Goal: Navigation & Orientation: Find specific page/section

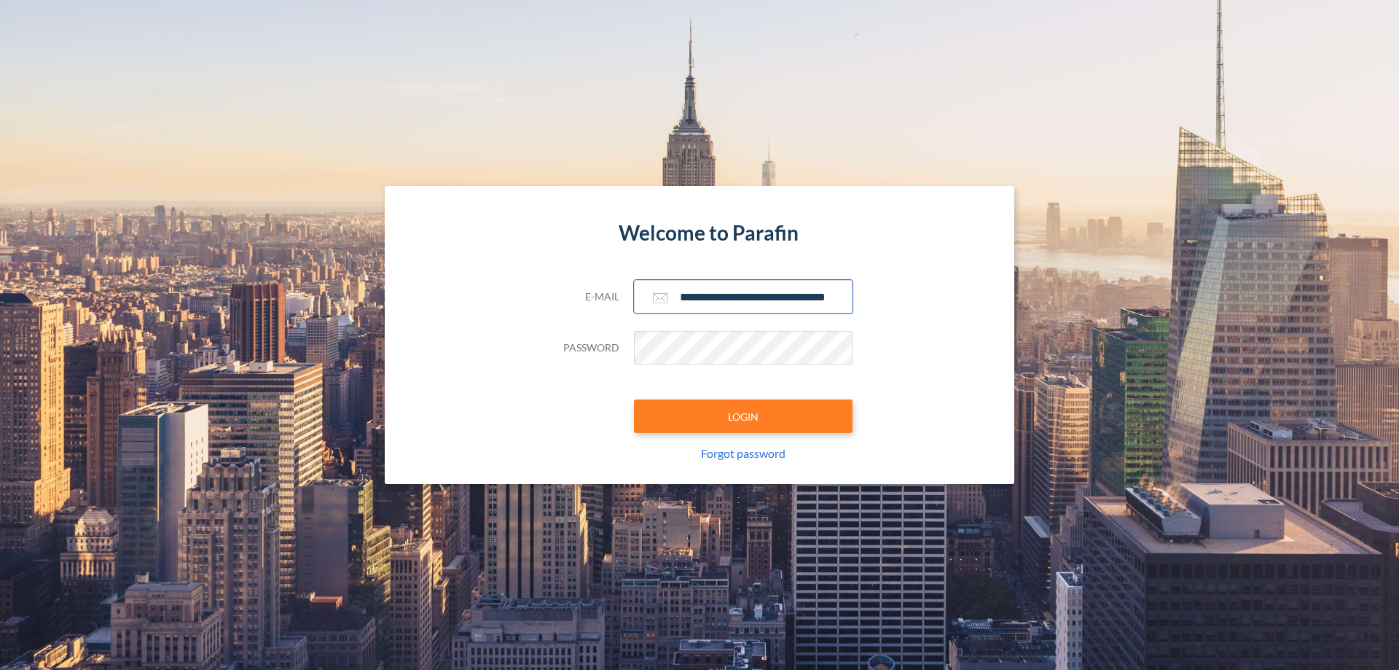
type input "**********"
click at [743, 416] on button "LOGIN" at bounding box center [743, 416] width 219 height 34
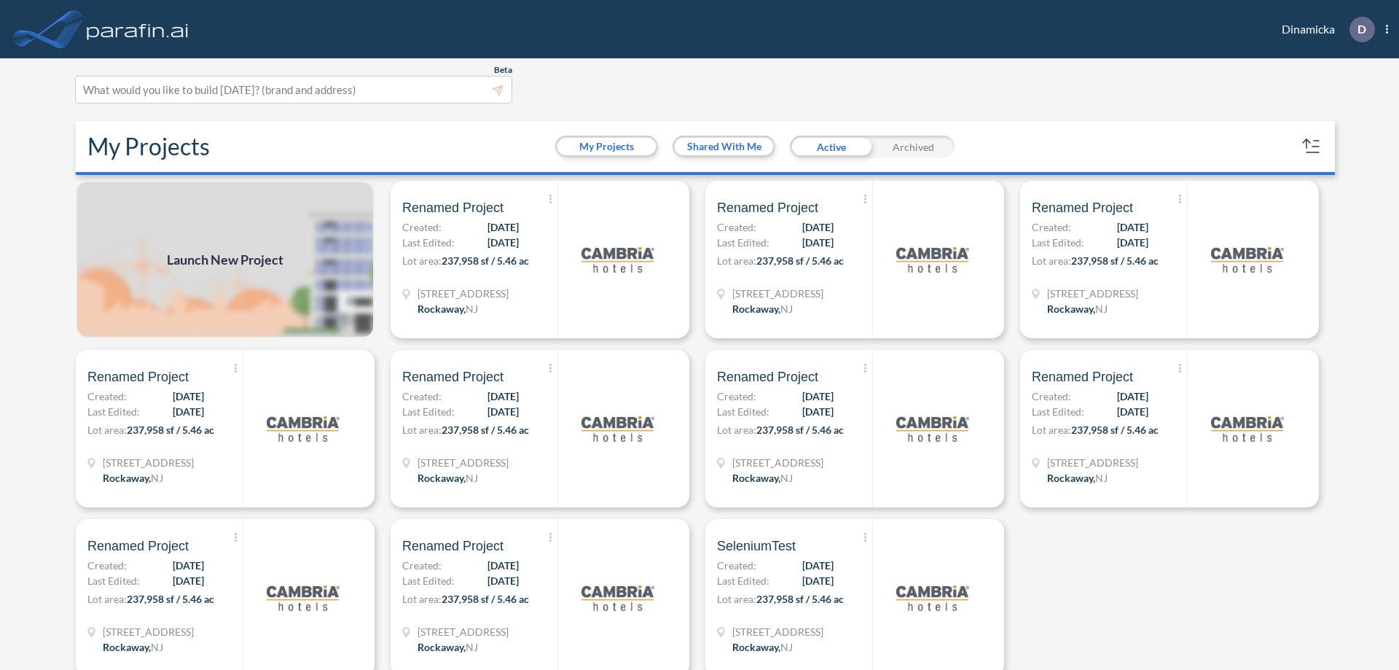
scroll to position [4, 0]
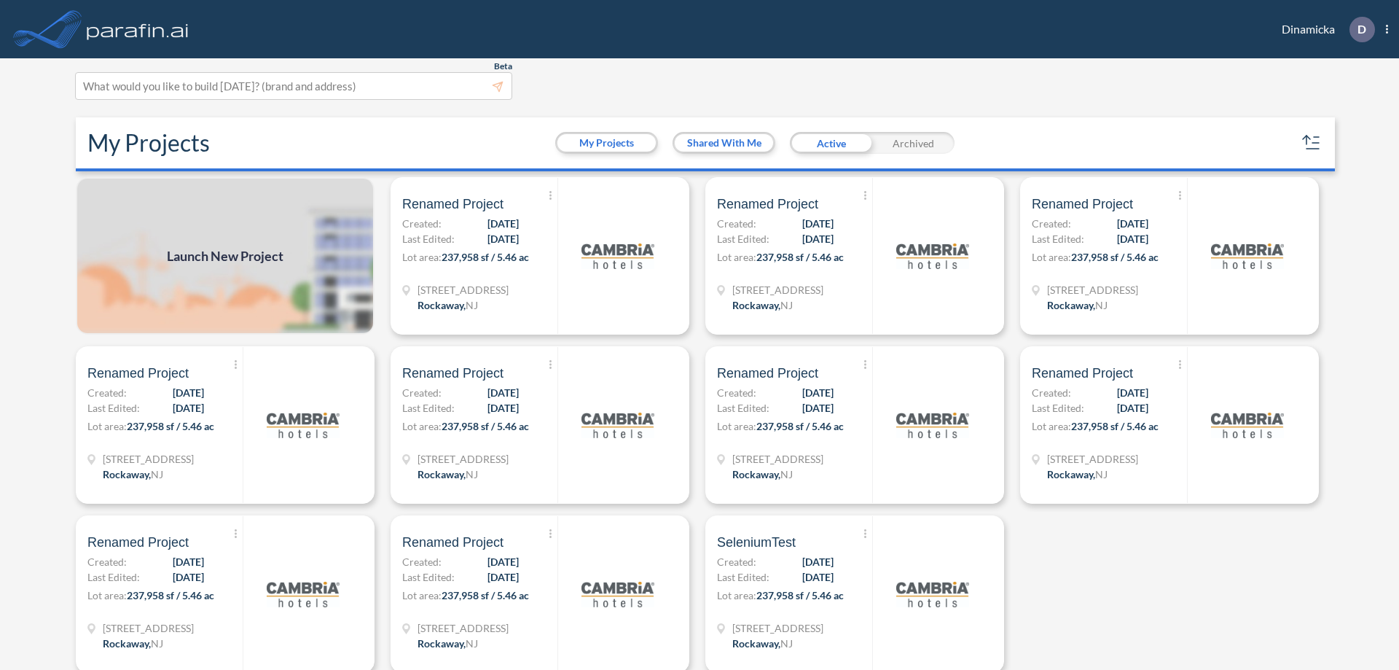
click at [913, 143] on div "Archived" at bounding box center [913, 143] width 82 height 22
